Goal: Transaction & Acquisition: Purchase product/service

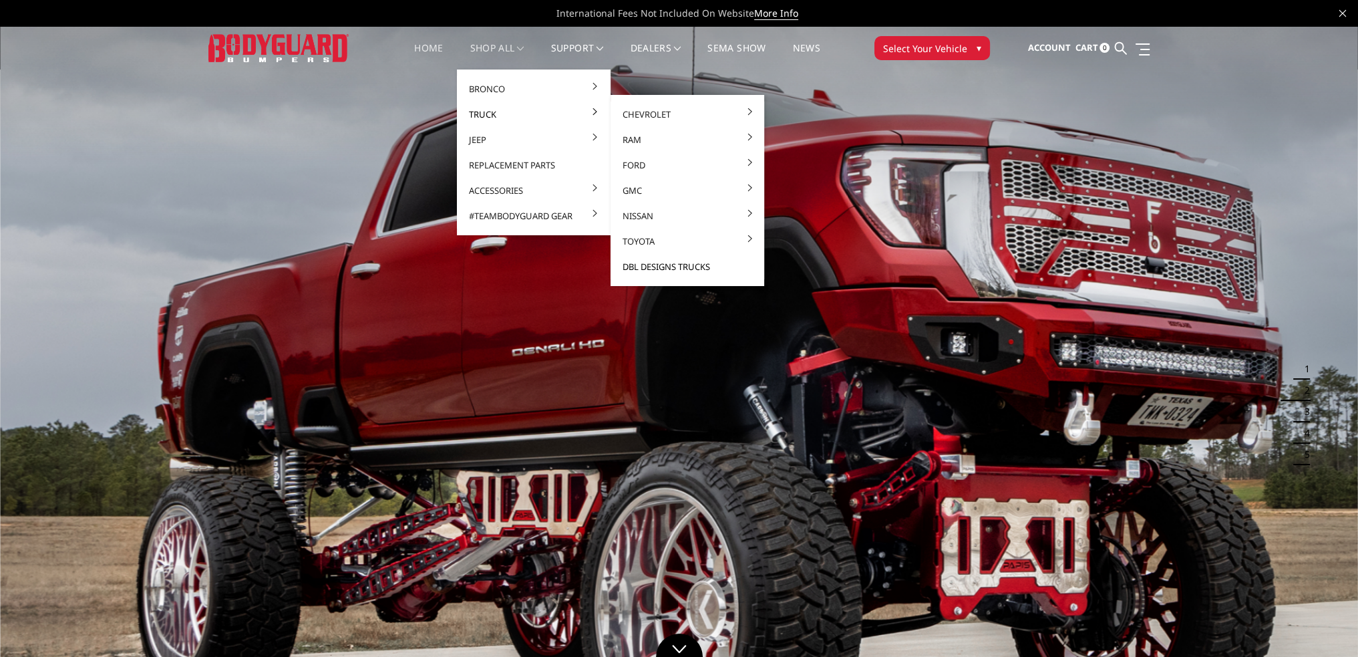
click at [678, 267] on link "DBL Designs Trucks" at bounding box center [687, 266] width 143 height 25
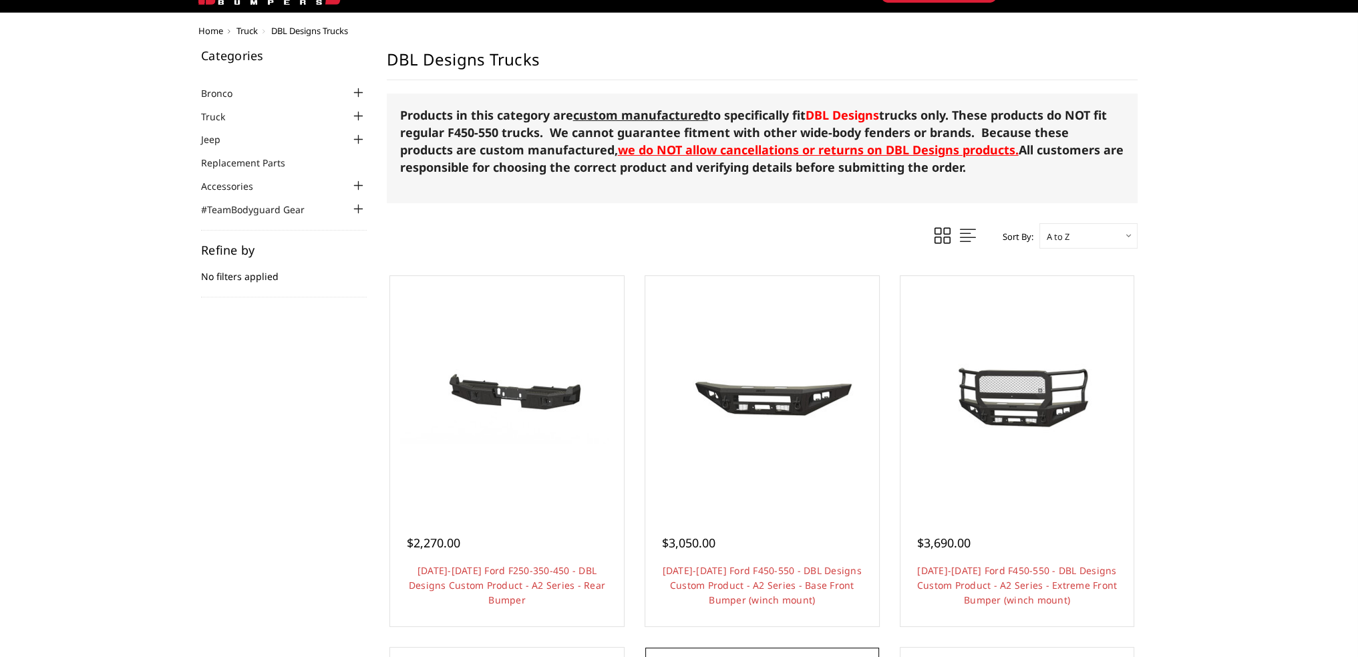
scroll to position [401, 0]
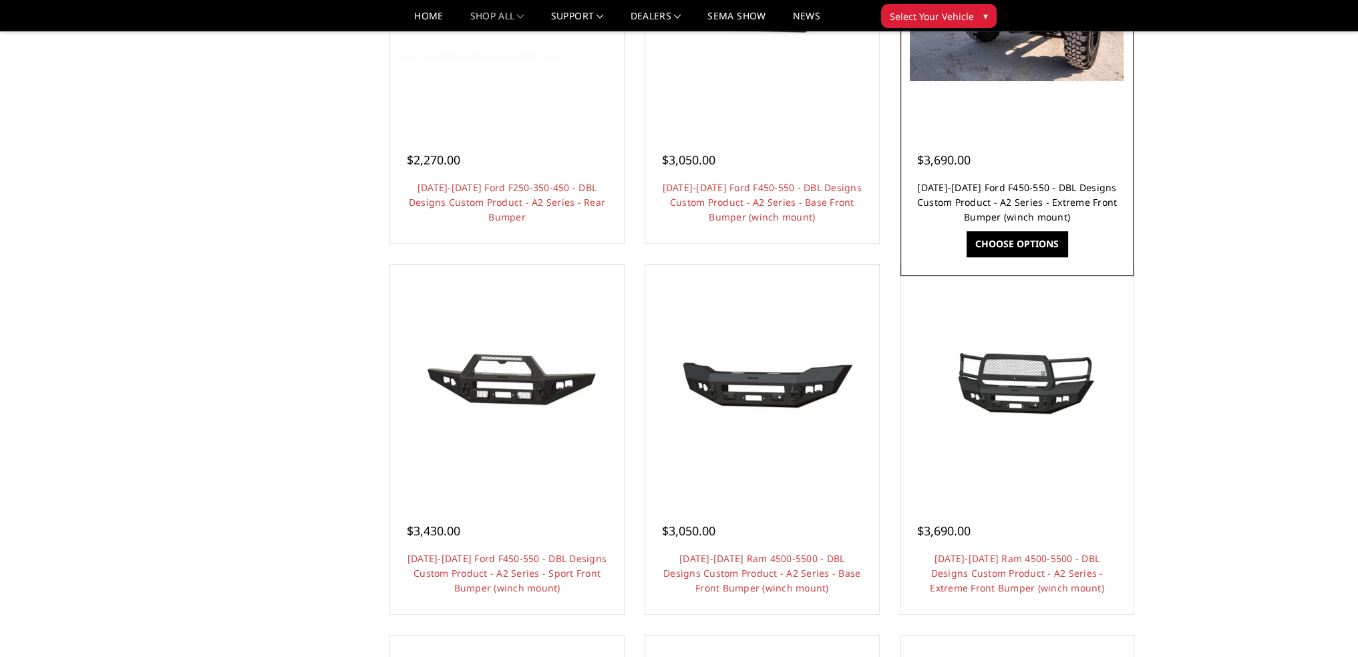
click at [1021, 200] on link "2017-2022 Ford F450-550 - DBL Designs Custom Product - A2 Series - Extreme Fron…" at bounding box center [1017, 202] width 200 height 42
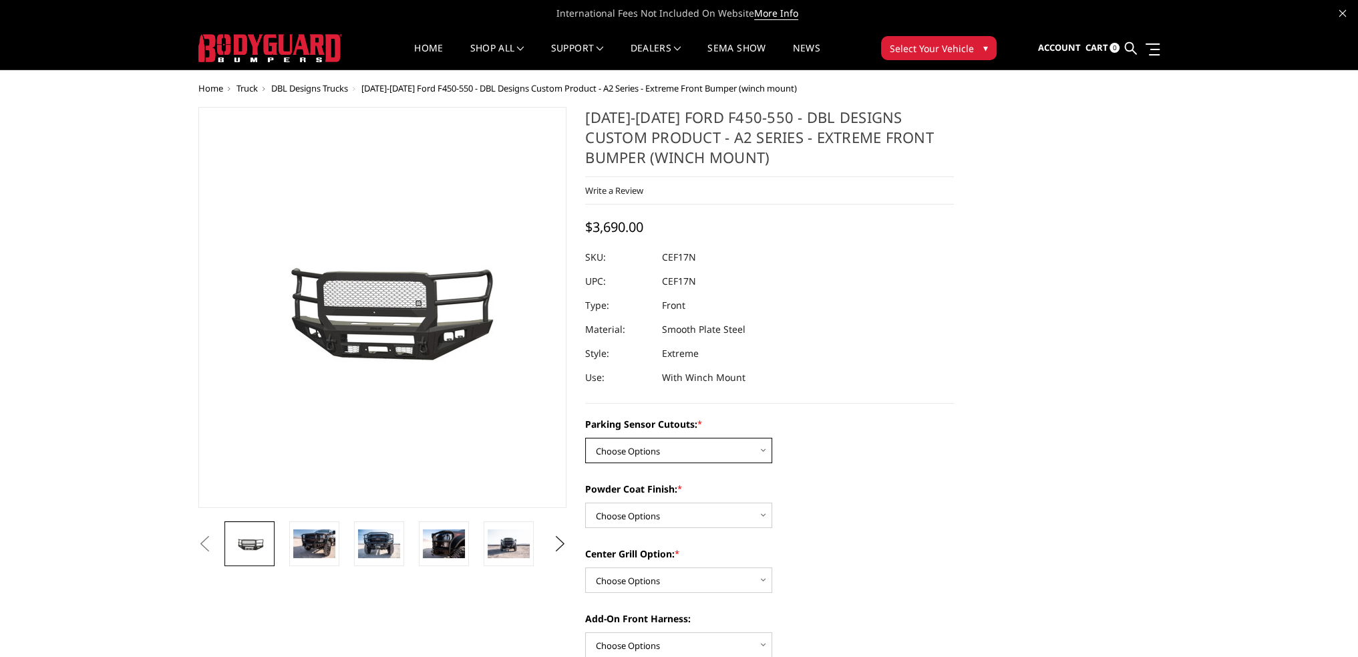
click at [635, 446] on select "Choose Options Yes - I have front parking sensors No - I do NOT have parking se…" at bounding box center [678, 450] width 187 height 25
select select "541"
click at [585, 438] on select "Choose Options Yes - I have front parking sensors No - I do NOT have parking se…" at bounding box center [678, 450] width 187 height 25
click at [627, 518] on select "Choose Options Bare metal (included) Texture Black Powder Coat" at bounding box center [678, 514] width 187 height 25
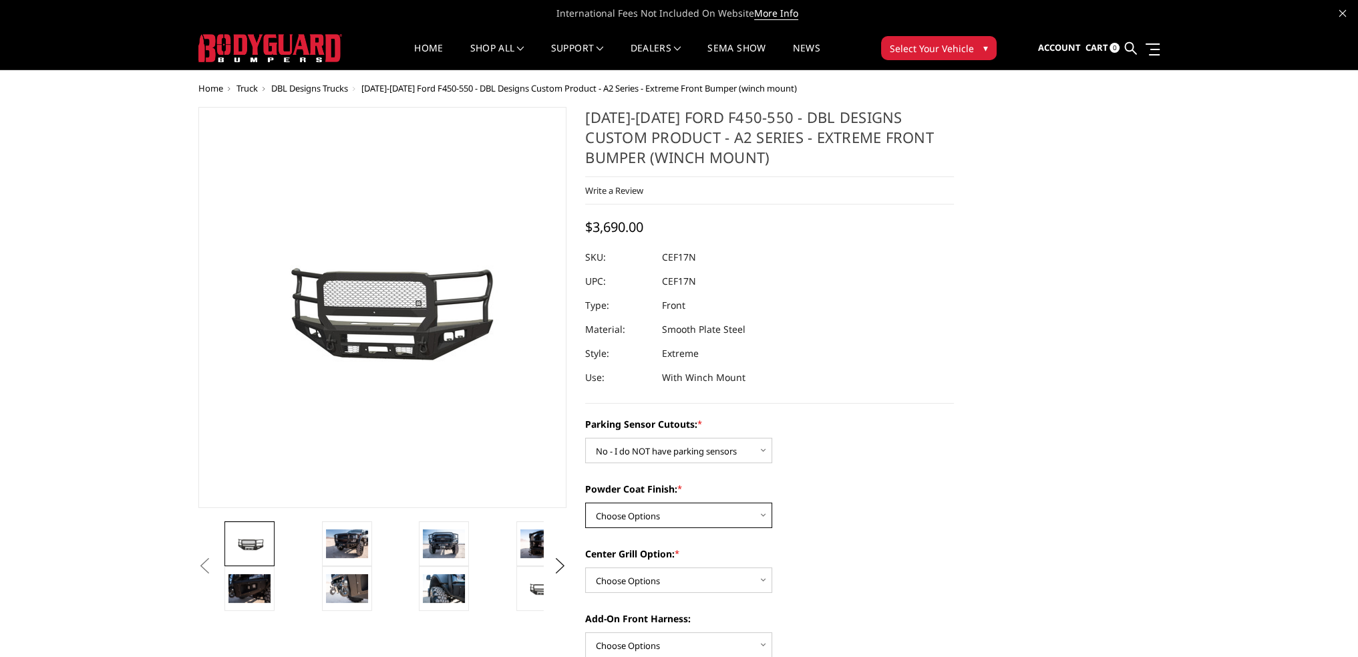
select select "520"
click at [585, 502] on select "Choose Options Bare metal (included) Texture Black Powder Coat" at bounding box center [678, 514] width 187 height 25
click at [625, 564] on div "Center Grill Option: * Choose Options Add expanded metal in center grill Declin…" at bounding box center [769, 569] width 369 height 46
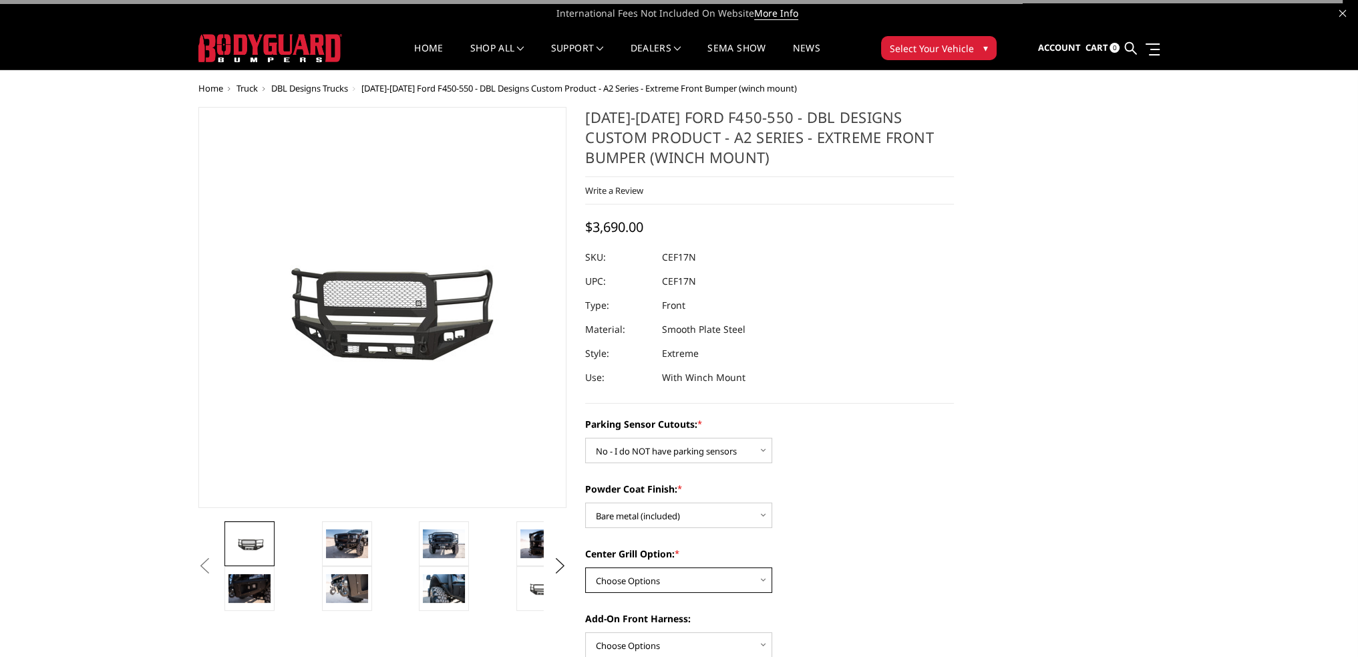
click at [627, 579] on select "Choose Options Add expanded metal in center grill Decline this option" at bounding box center [678, 579] width 187 height 25
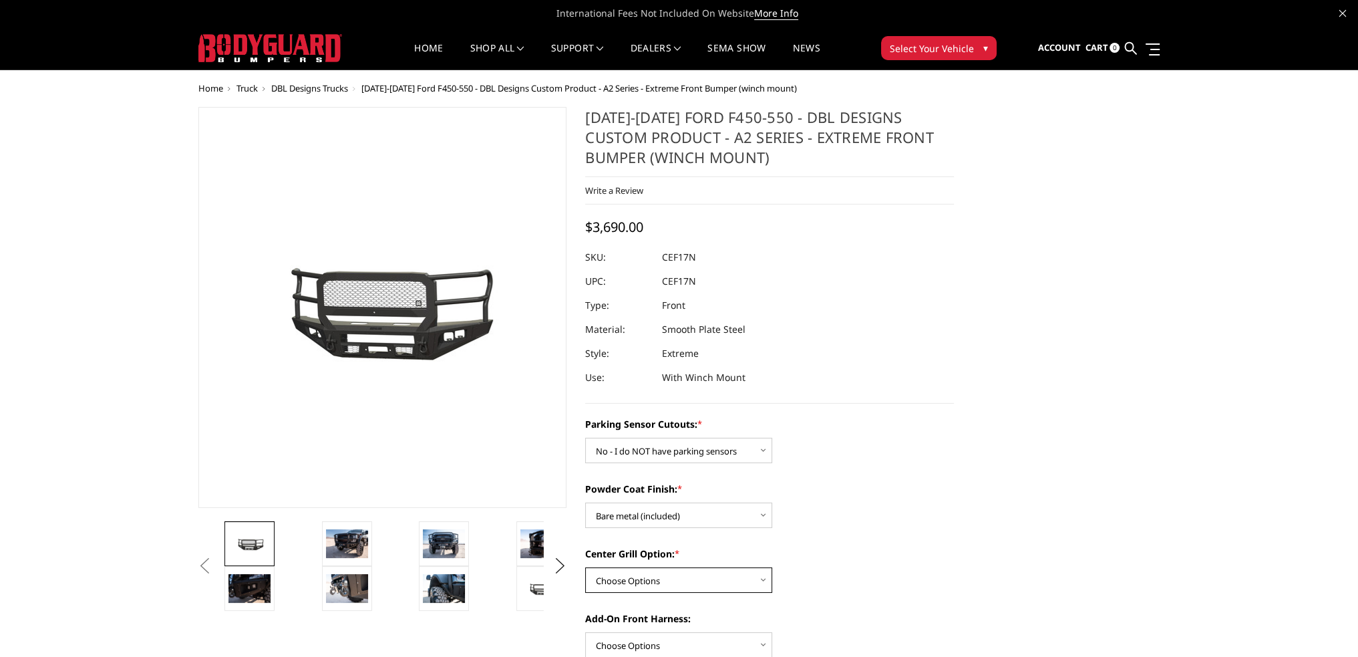
select select "1080"
click at [585, 567] on select "Choose Options Add expanded metal in center grill Decline this option" at bounding box center [678, 579] width 187 height 25
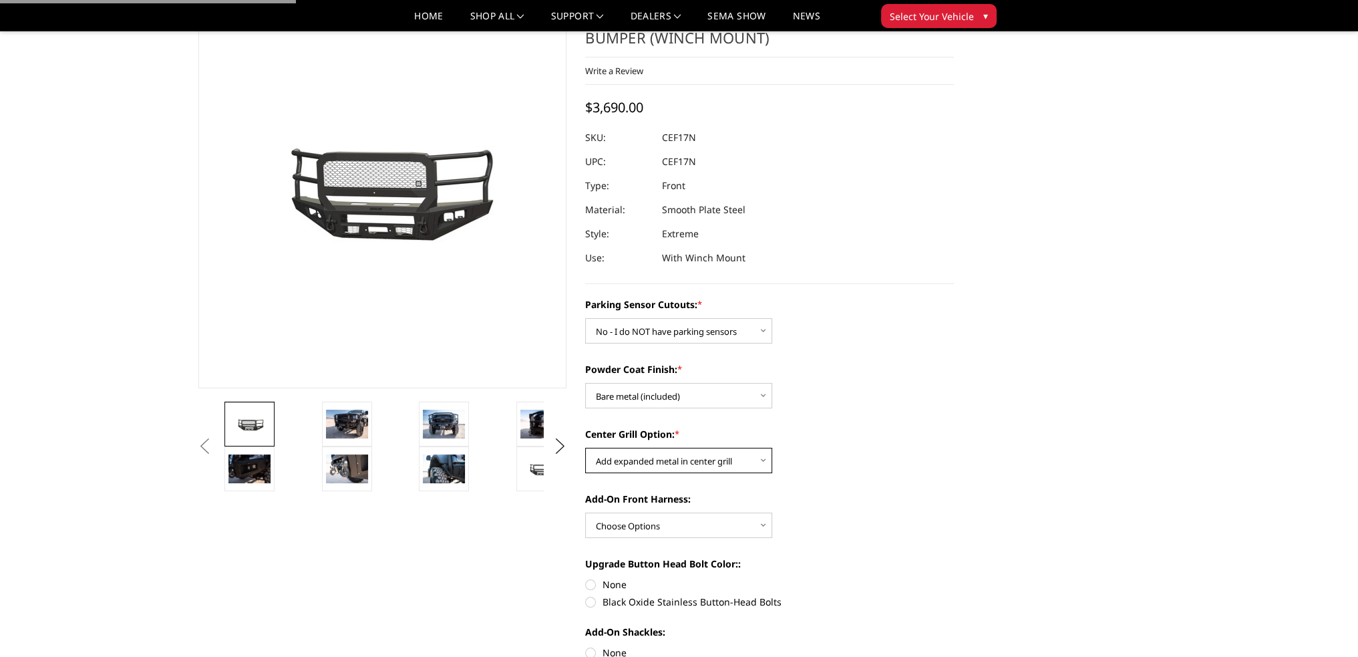
scroll to position [134, 0]
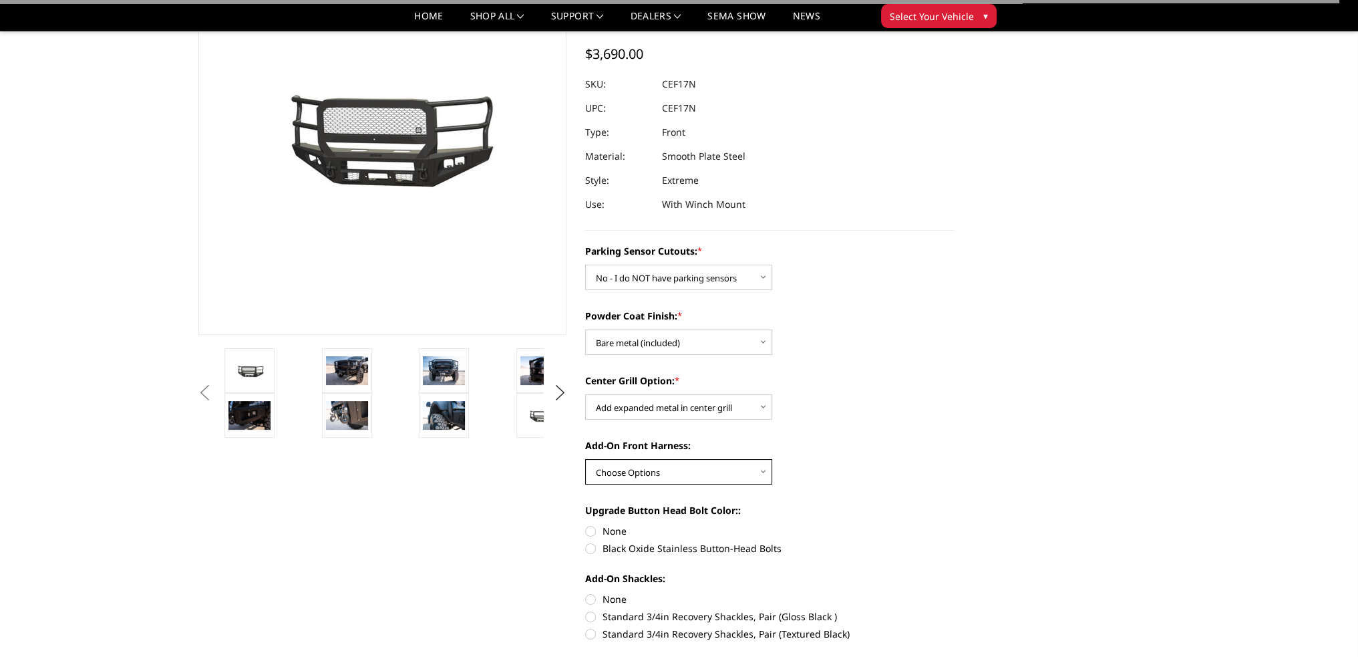
click at [615, 481] on select "Choose Options WITH front camera harness WITHOUT front camera harness" at bounding box center [678, 471] width 187 height 25
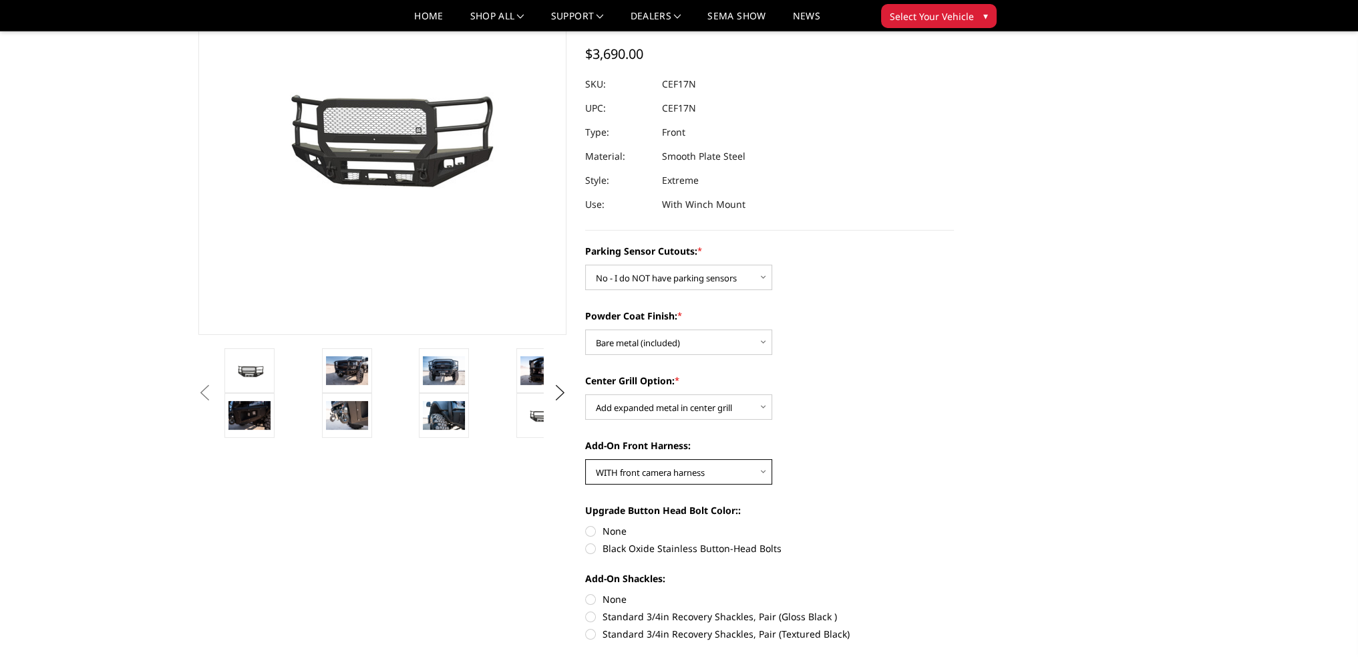
click at [585, 459] on select "Choose Options WITH front camera harness WITHOUT front camera harness" at bounding box center [678, 471] width 187 height 25
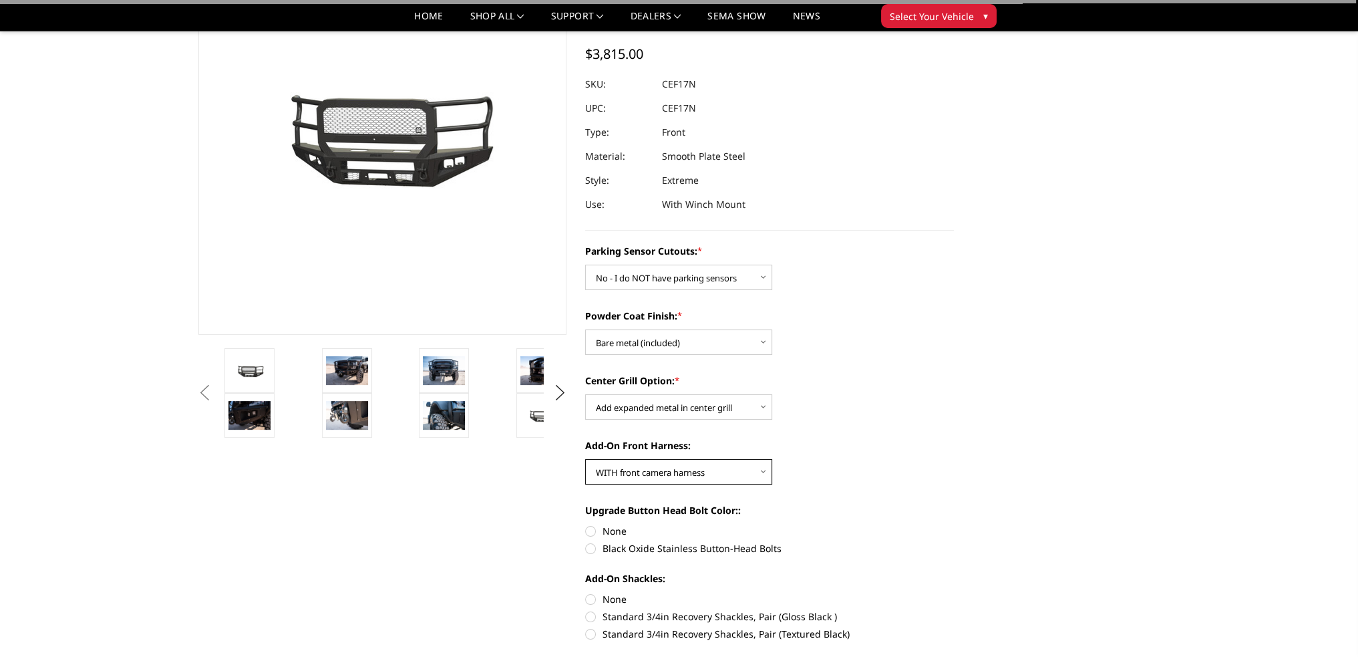
click at [609, 477] on select "Choose Options WITH front camera harness WITHOUT front camera harness" at bounding box center [678, 471] width 187 height 25
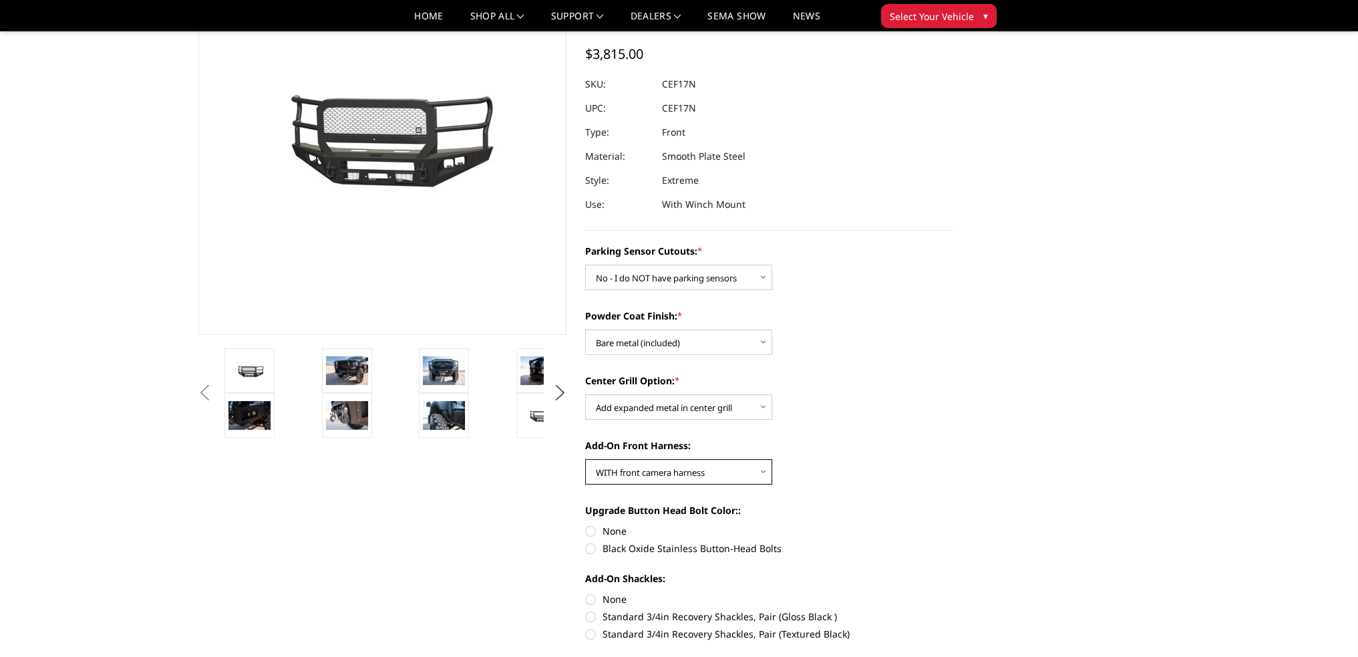
select select "1696"
click at [585, 459] on select "Choose Options WITH front camera harness WITHOUT front camera harness" at bounding box center [678, 471] width 187 height 25
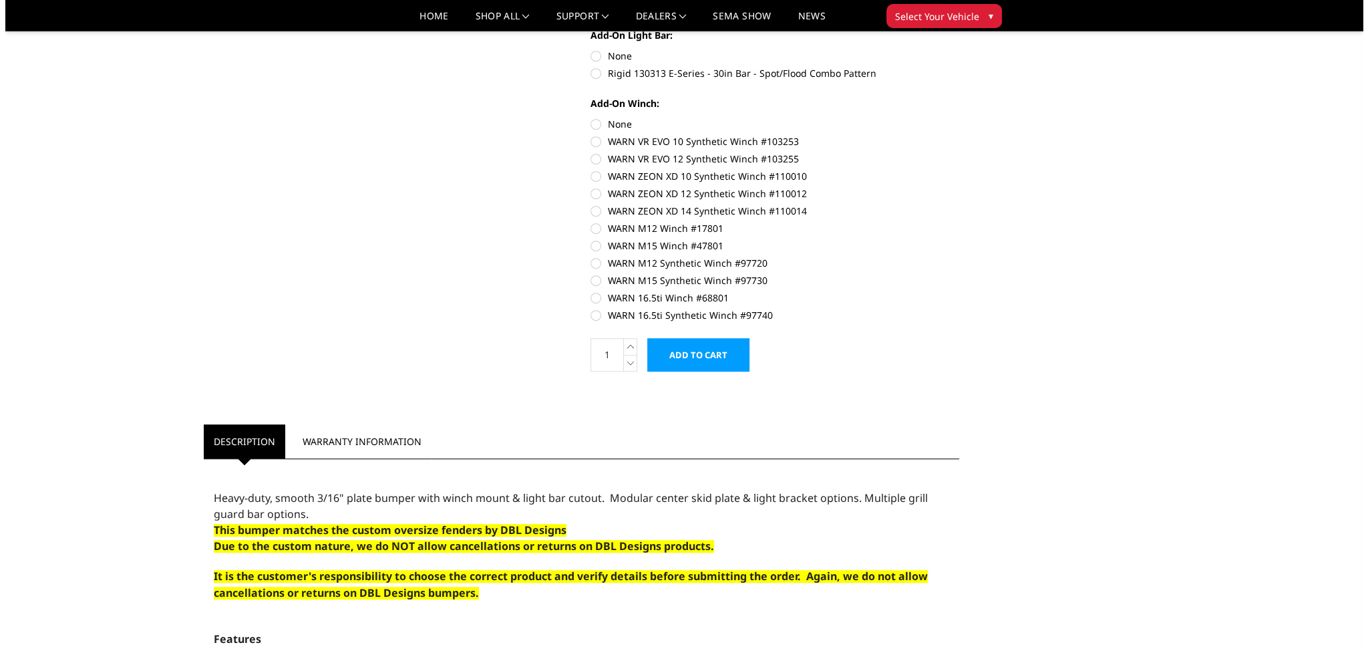
scroll to position [868, 0]
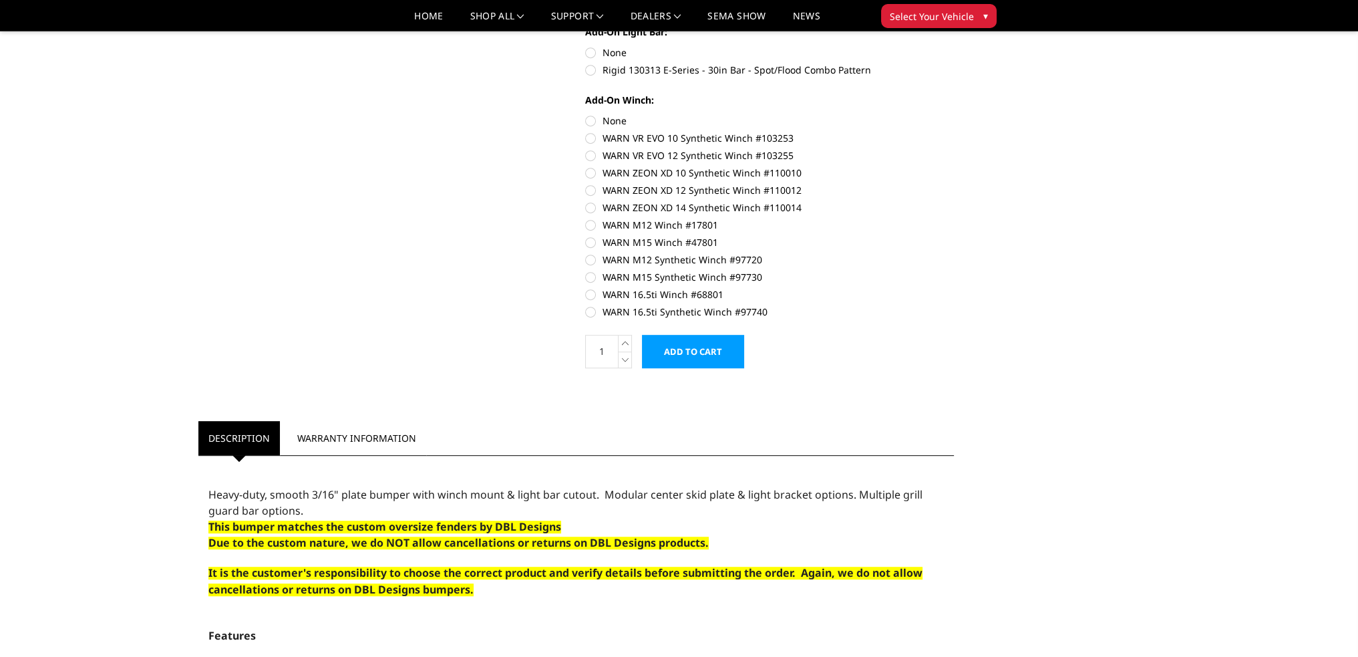
click at [676, 358] on input "Add to Cart" at bounding box center [693, 351] width 102 height 33
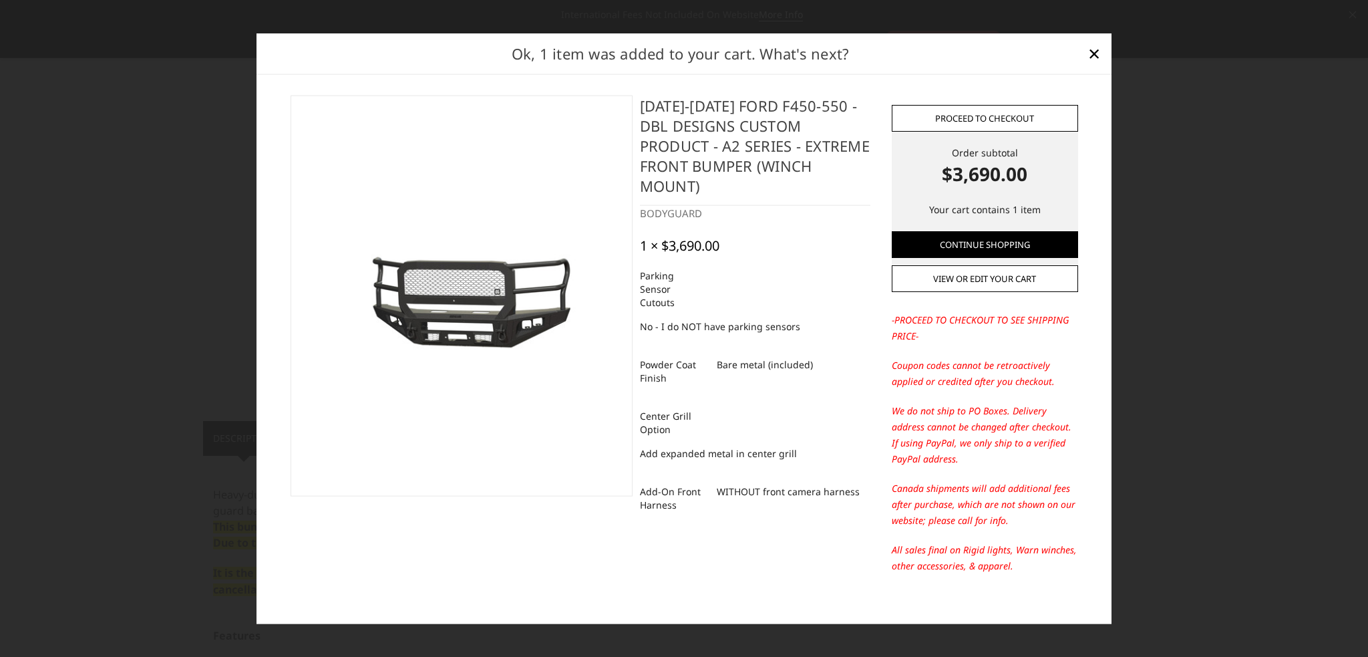
click at [973, 117] on link "Proceed to checkout" at bounding box center [985, 118] width 186 height 27
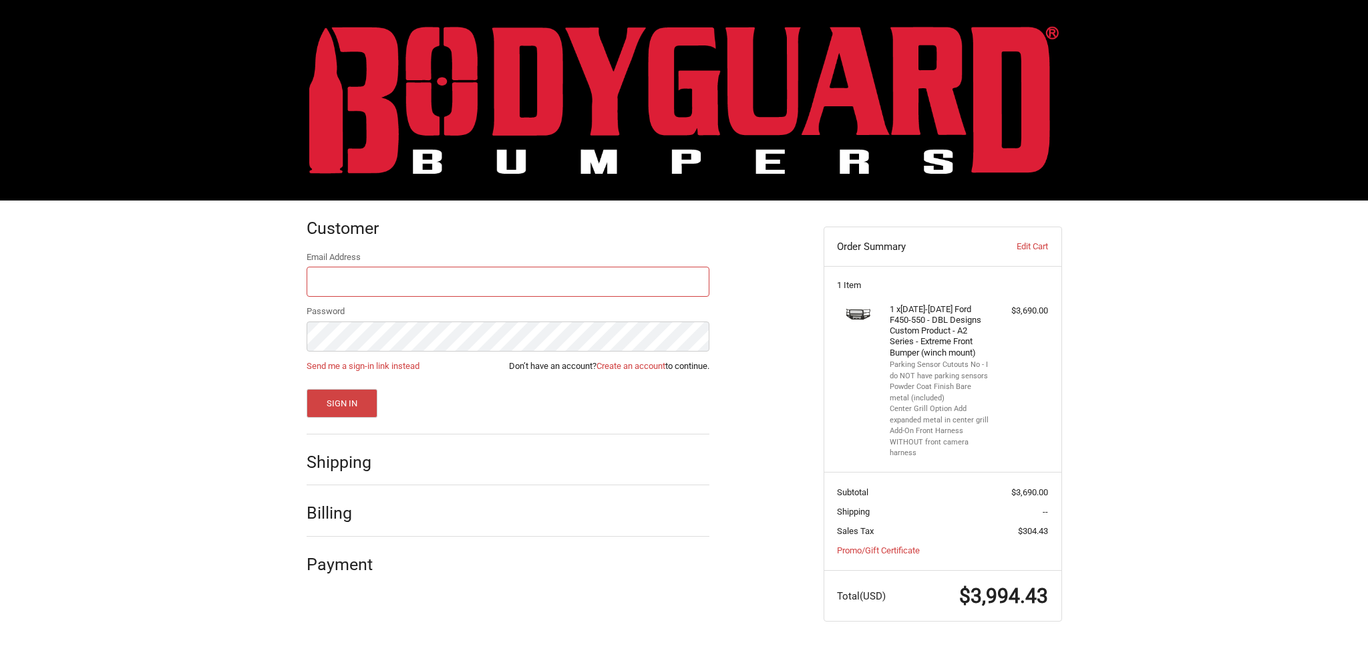
click at [404, 279] on input "Email Address" at bounding box center [508, 282] width 403 height 30
click at [0, 647] on com-1password-button at bounding box center [0, 647] width 0 height 0
type input "kholeton@"
drag, startPoint x: 379, startPoint y: 282, endPoint x: 309, endPoint y: 290, distance: 71.3
click at [309, 290] on input "kholeton@" at bounding box center [508, 282] width 403 height 30
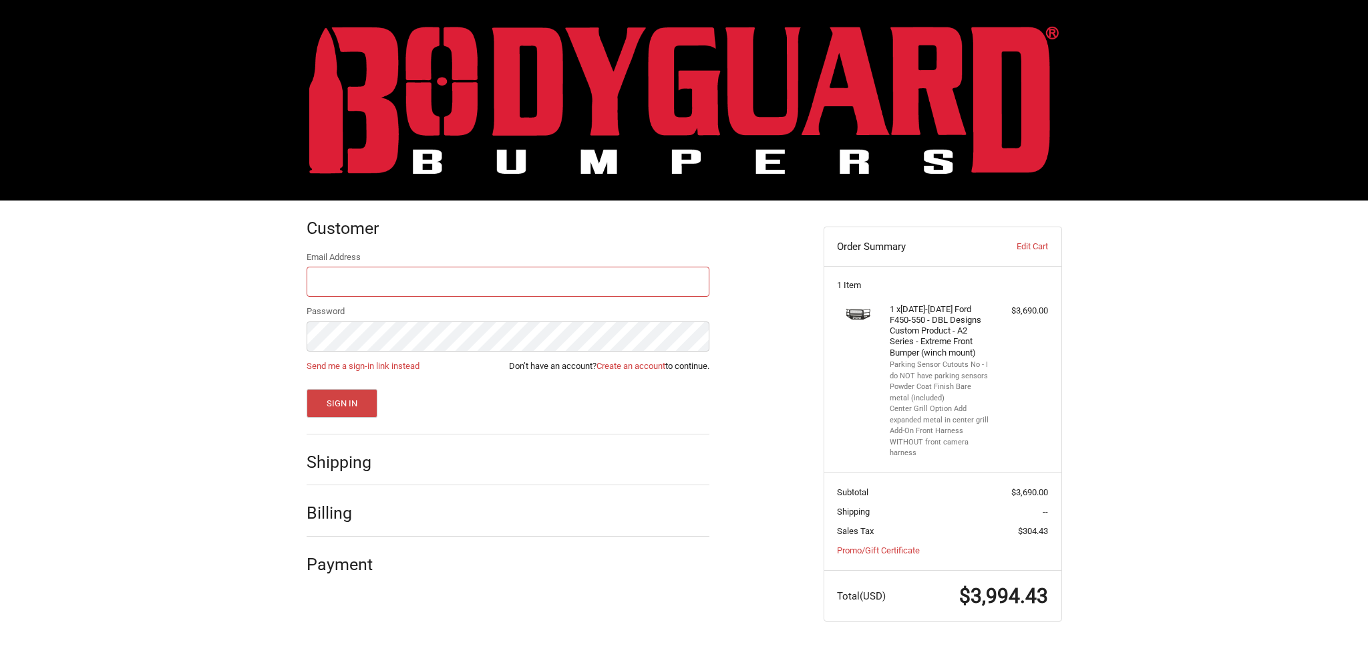
click at [0, 647] on com-1password-button at bounding box center [0, 647] width 0 height 0
type input "kholeton@bodyguardbumpers.com"
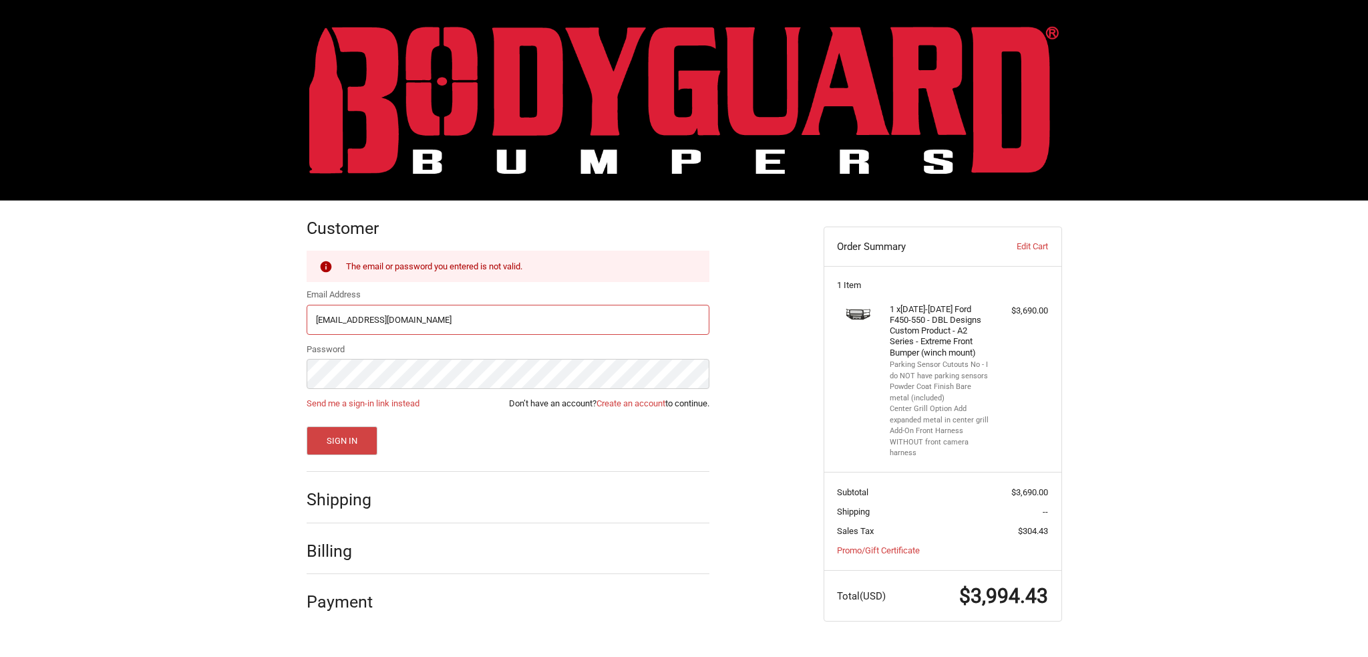
click at [504, 317] on input "kholeton@bodyguardbumpers.com" at bounding box center [508, 320] width 403 height 30
click at [0, 647] on com-1password-button at bounding box center [0, 647] width 0 height 0
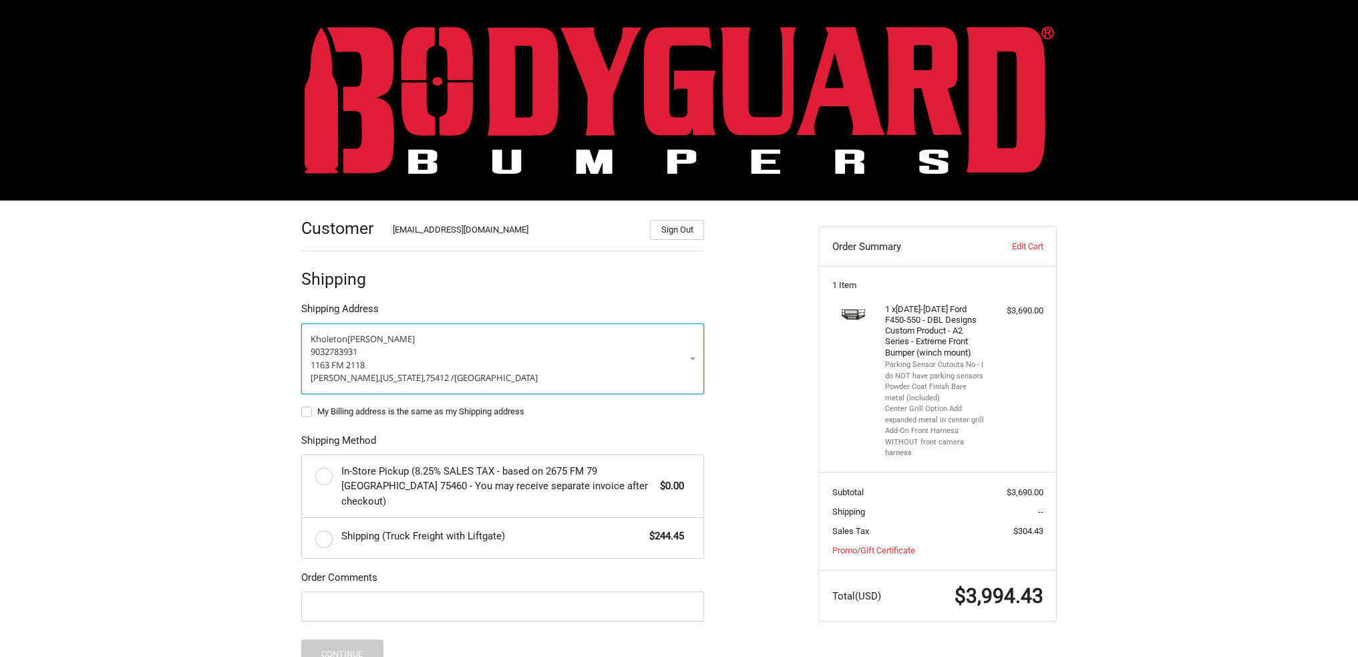
click at [446, 350] on p "9032783931" at bounding box center [503, 351] width 384 height 13
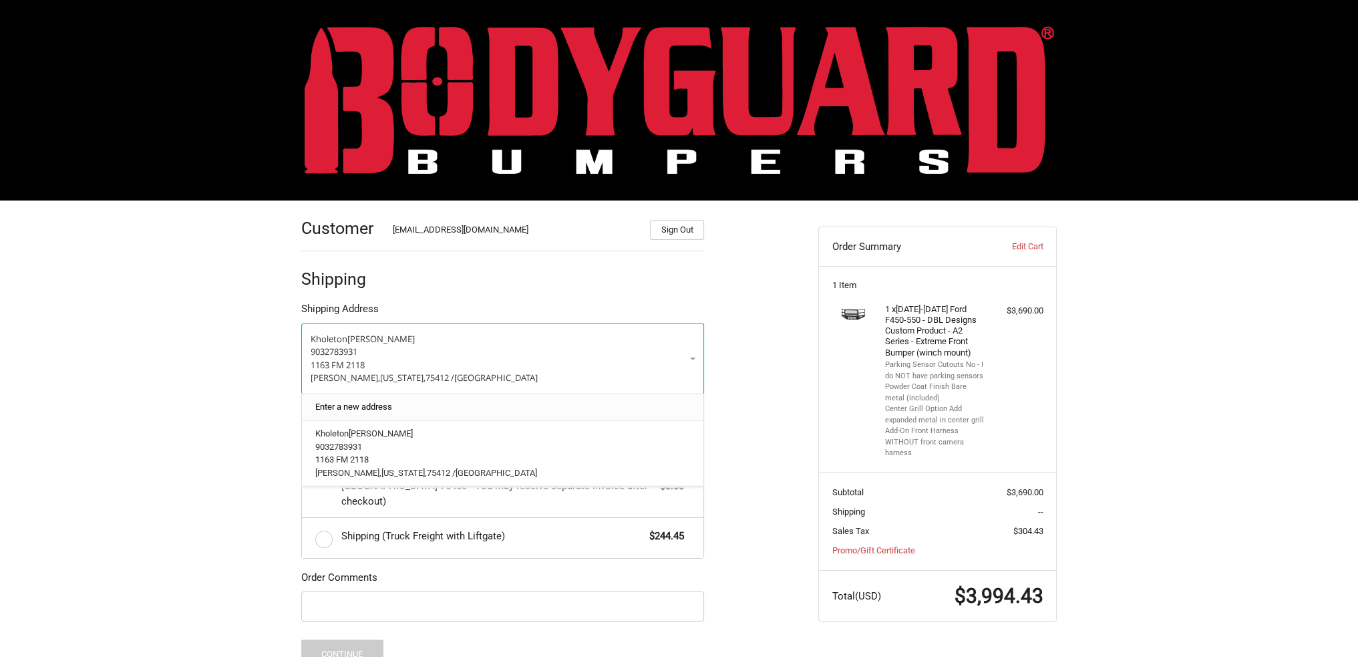
click at [385, 394] on link "Enter a new address" at bounding box center [503, 406] width 389 height 26
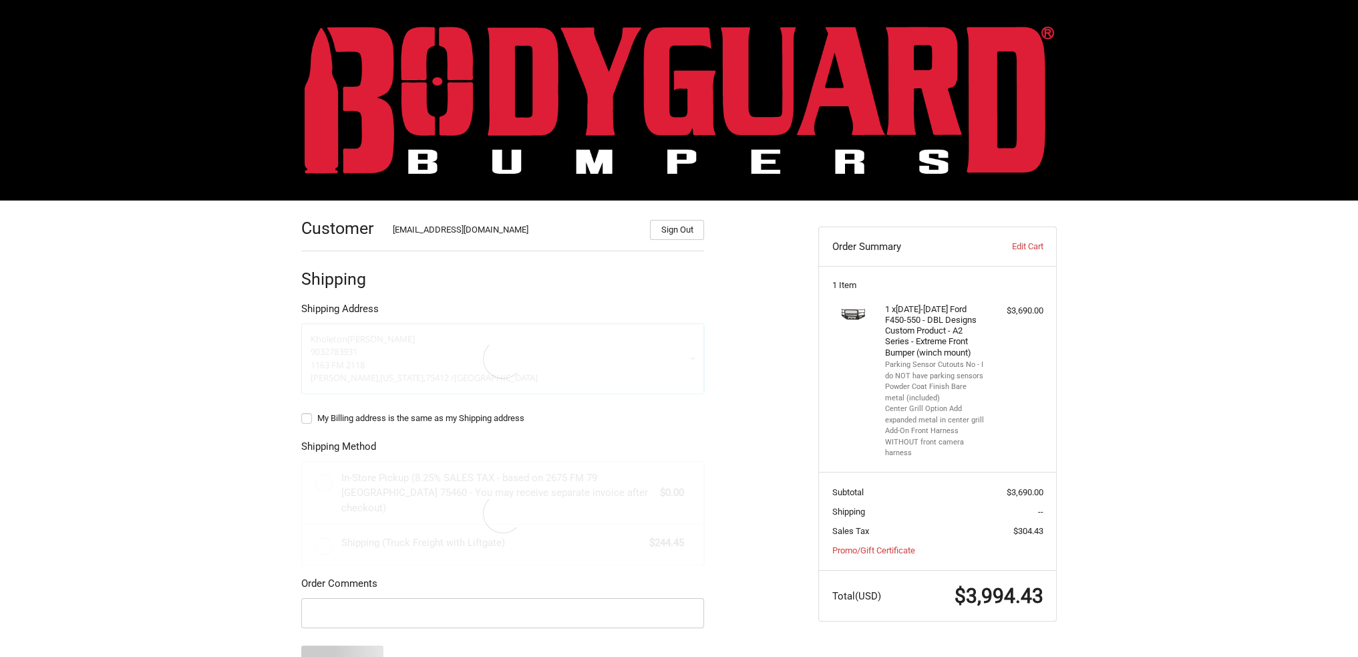
select select "US"
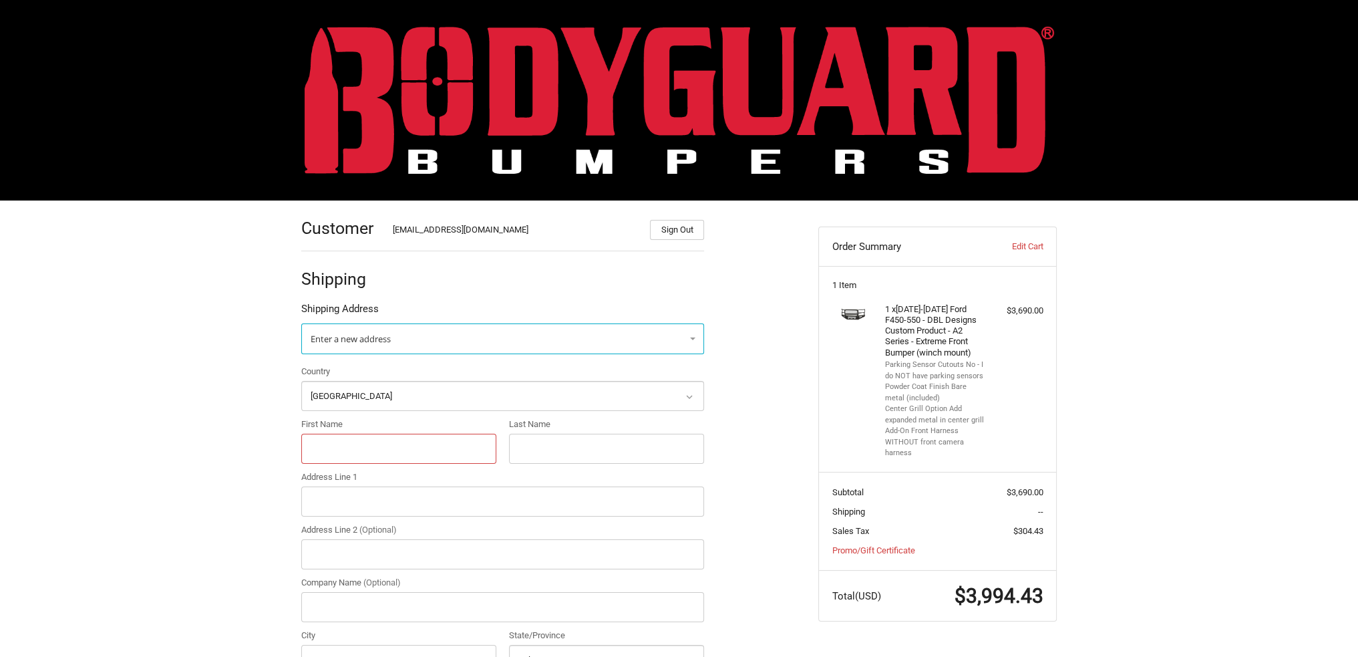
click at [369, 443] on input "First Name" at bounding box center [398, 449] width 195 height 30
type input "k"
type input "c"
paste input "252030 East 1920 Rd."
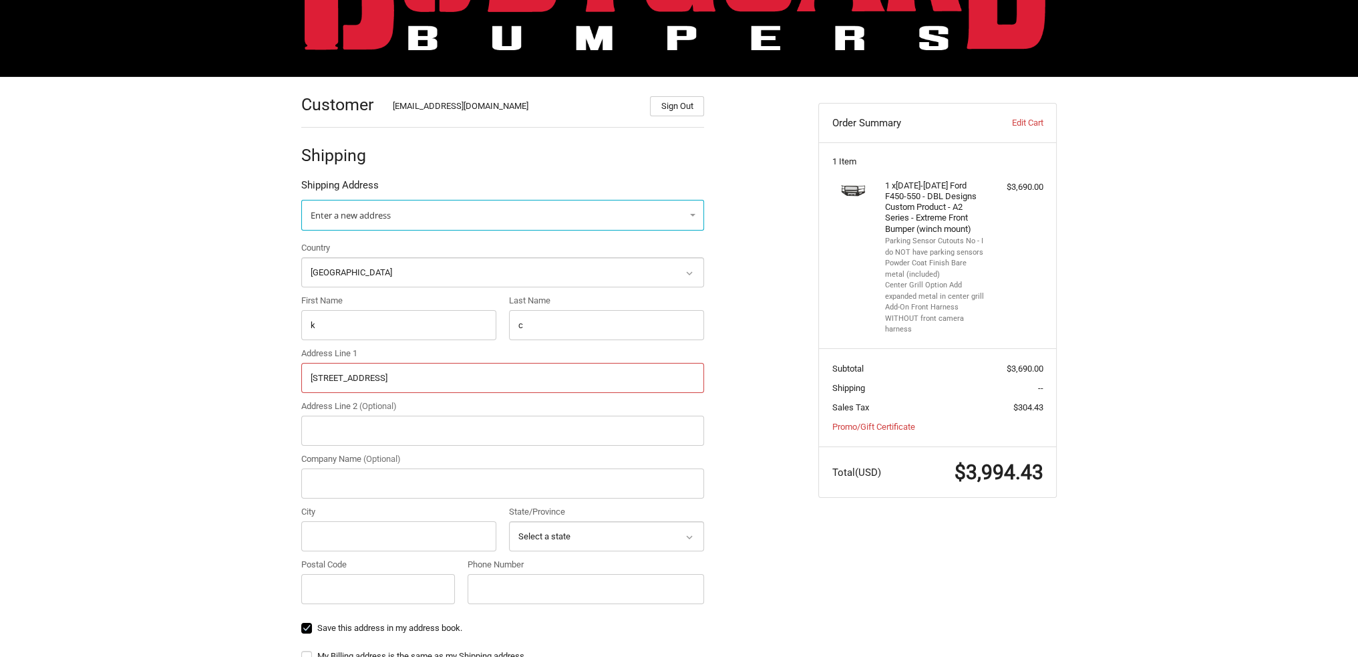
scroll to position [200, 0]
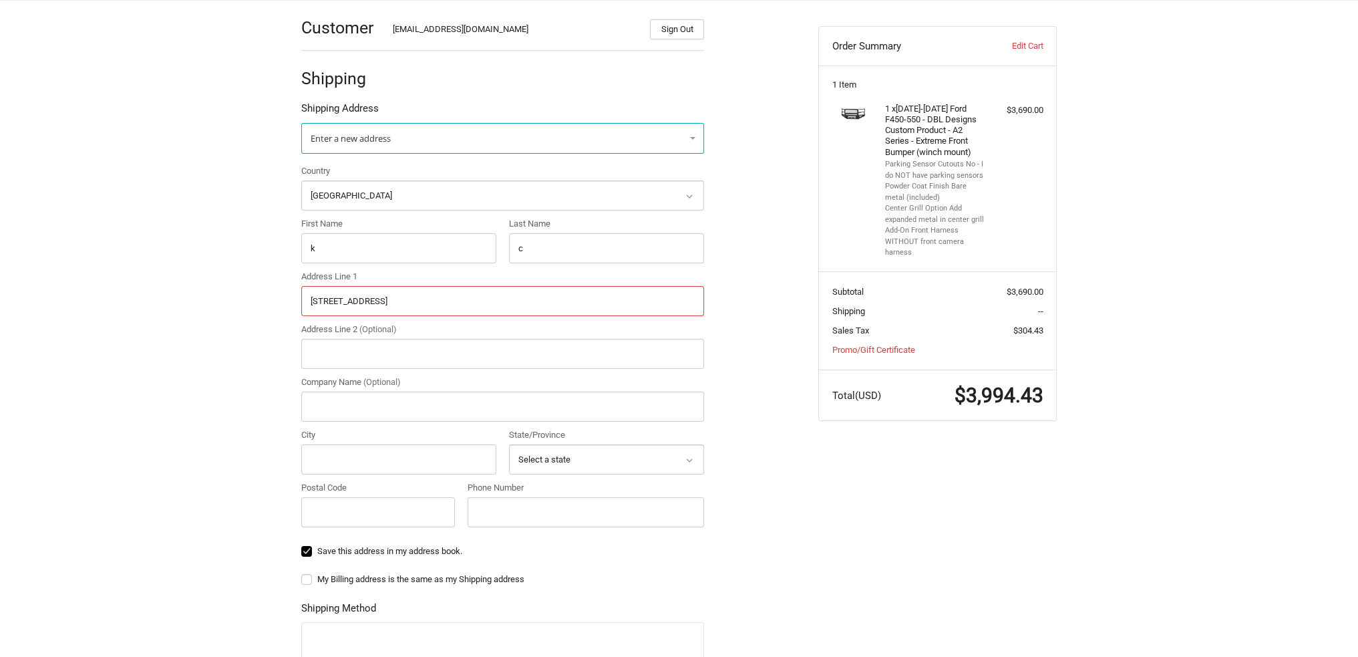
type input "252030 East 1920 Rd."
click at [346, 452] on input "City" at bounding box center [398, 459] width 195 height 30
type input "Devol"
select select "OK"
click at [315, 512] on input "Postal Code" at bounding box center [378, 512] width 154 height 30
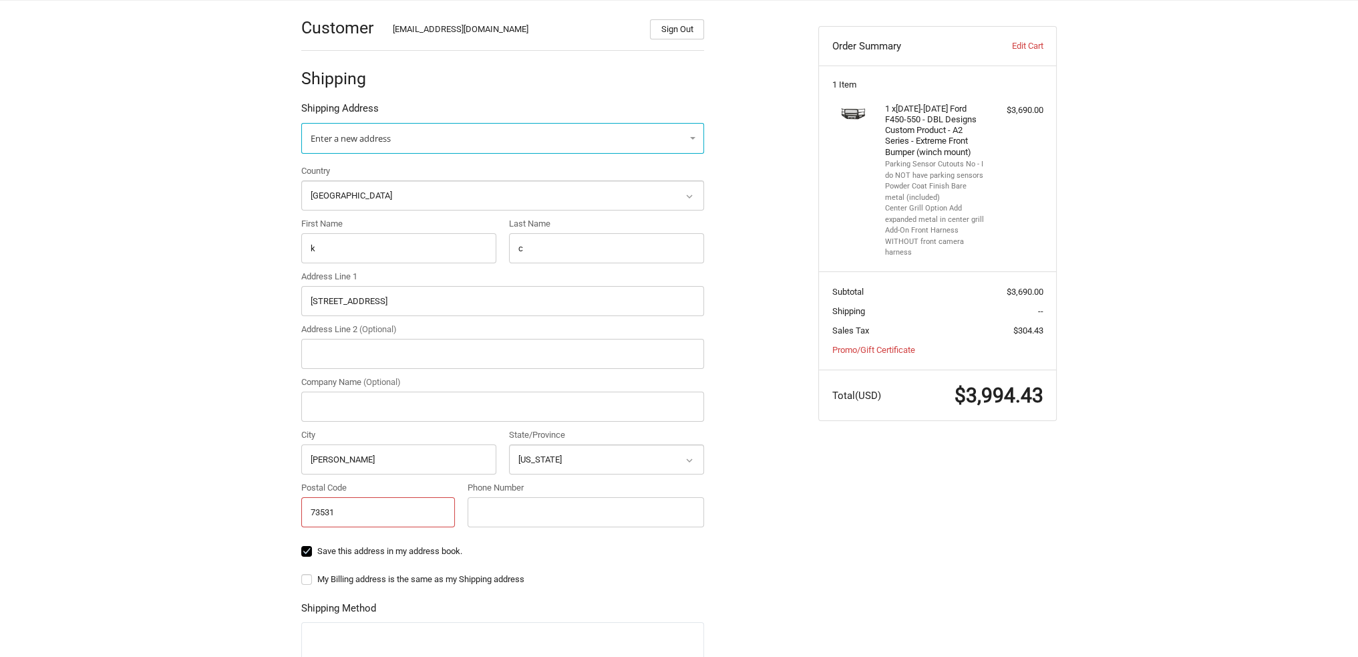
type input "73531"
type input "9032783931"
click at [732, 446] on ol "Customer Kholeton@bodyguardbumpers.com Sign Out Shipping Shipping Address Enter…" at bounding box center [528, 452] width 455 height 905
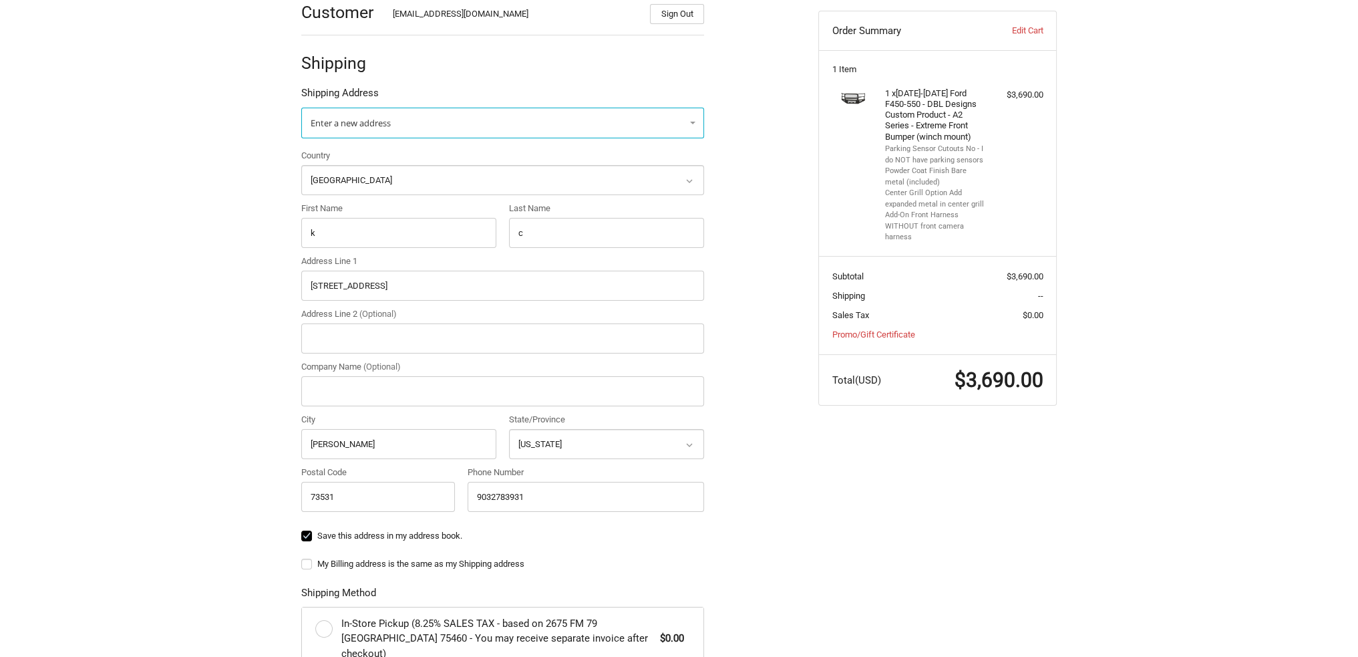
scroll to position [0, 0]
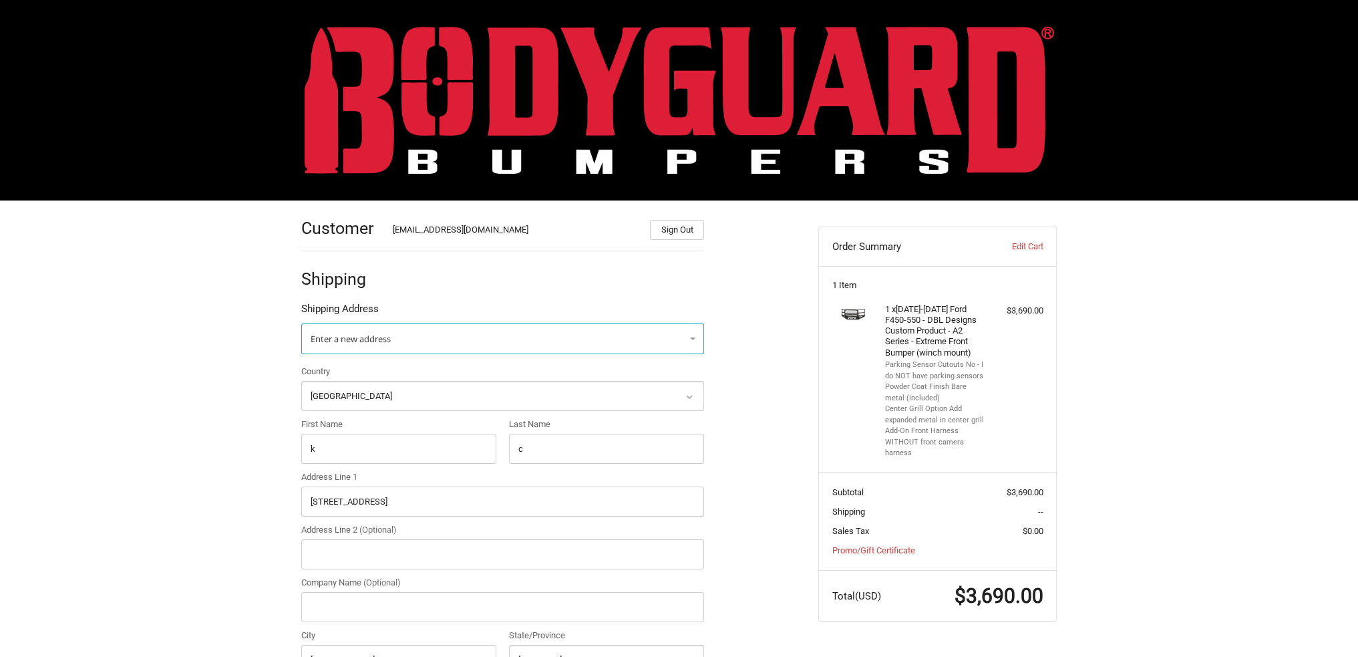
click at [438, 74] on img at bounding box center [680, 100] width 750 height 148
